Goal: Navigation & Orientation: Go to known website

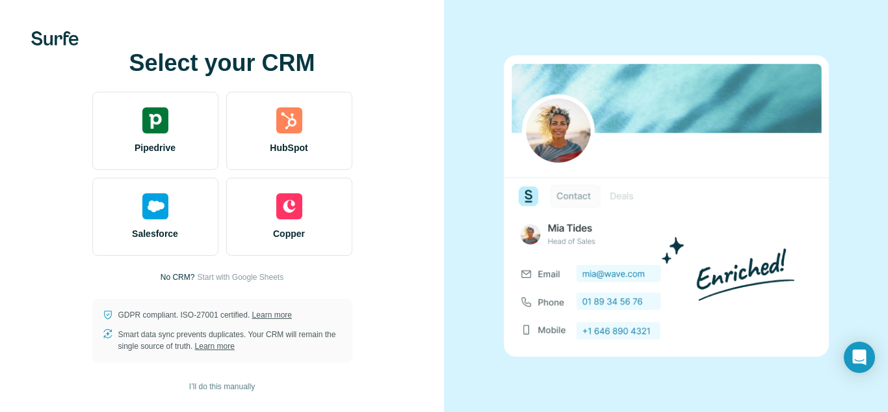
click at [615, 17] on div at bounding box center [666, 206] width 444 height 412
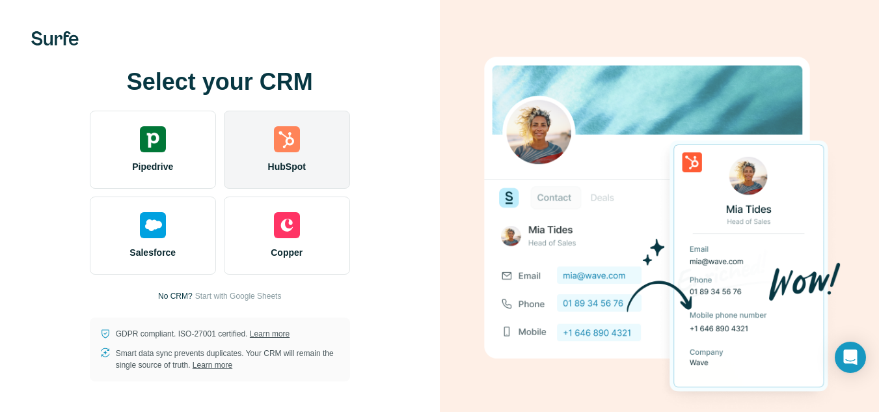
click at [276, 133] on img at bounding box center [287, 139] width 26 height 26
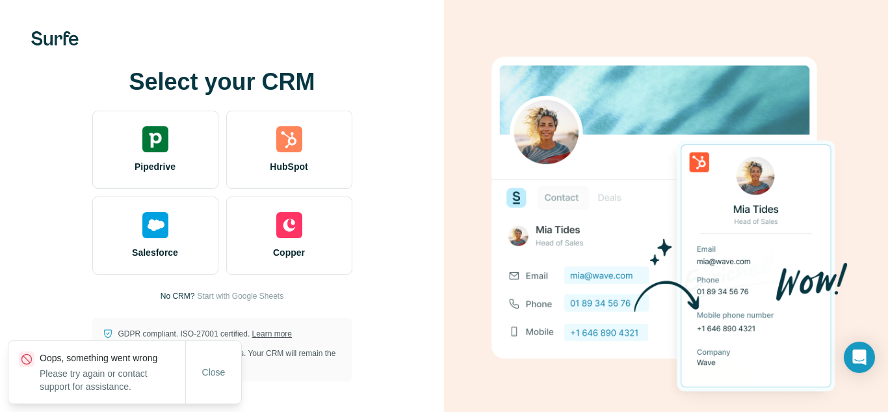
click at [352, 118] on div "HubSpot" at bounding box center [289, 150] width 126 height 78
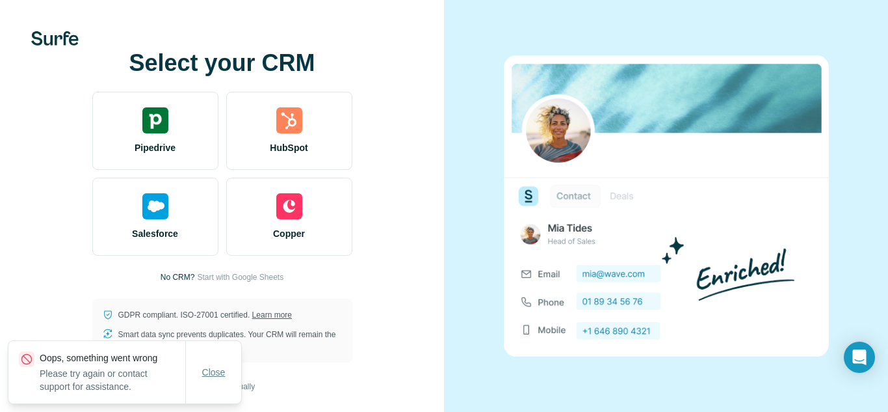
click at [231, 366] on button "Close" at bounding box center [214, 371] width 42 height 23
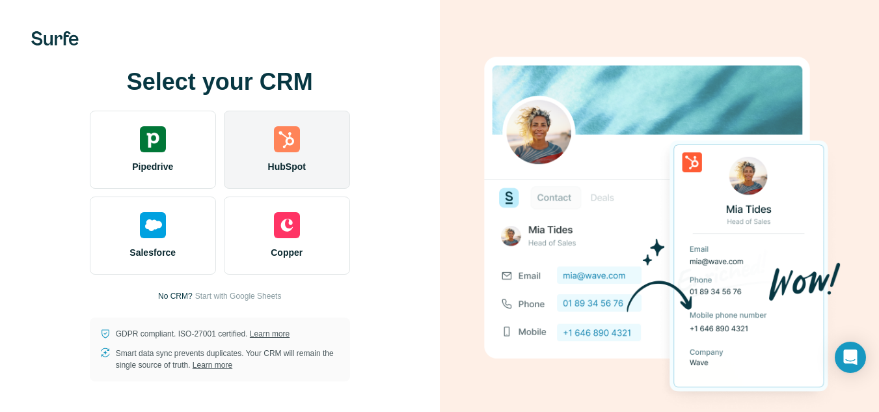
click at [273, 172] on span "HubSpot" at bounding box center [287, 166] width 38 height 13
click at [308, 161] on div "HubSpot" at bounding box center [287, 150] width 126 height 78
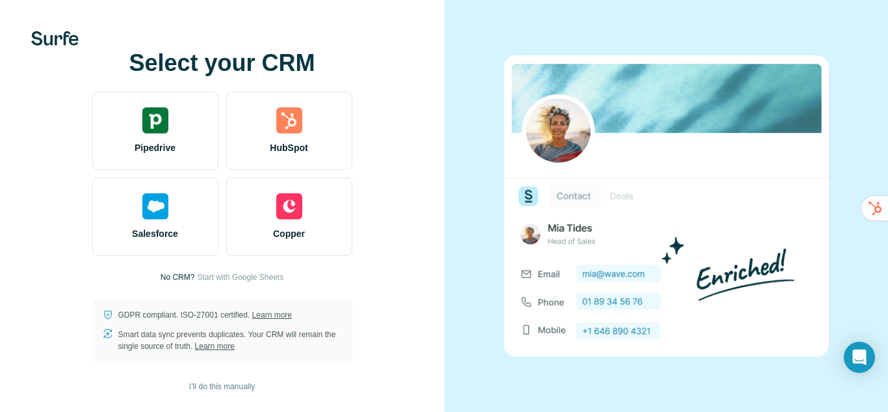
drag, startPoint x: 235, startPoint y: 384, endPoint x: 693, endPoint y: -57, distance: 635.2
click at [693, 0] on html "Select your CRM Pipedrive HubSpot Salesforce Copper No CRM? Start with Google S…" at bounding box center [444, 206] width 888 height 412
